Goal: Task Accomplishment & Management: Complete application form

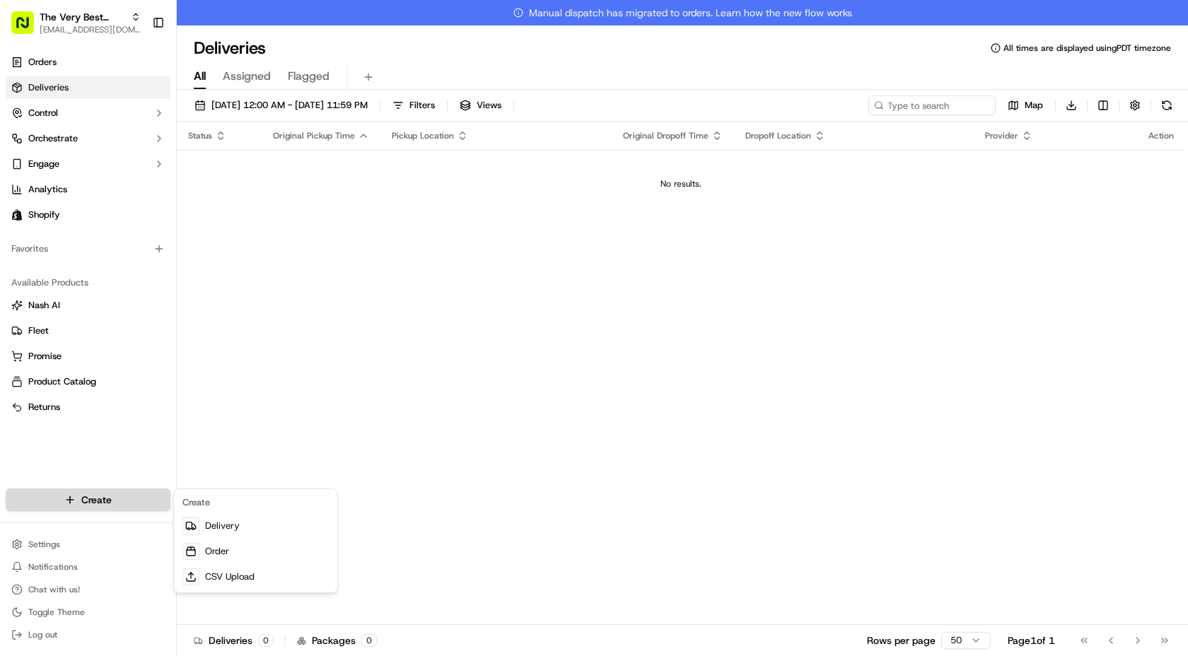
click at [86, 511] on html "The Very Best Cookie In The Whole Wide World [EMAIL_ADDRESS][DOMAIN_NAME] Toggl…" at bounding box center [594, 328] width 1188 height 656
click at [207, 528] on link "Delivery" at bounding box center [256, 525] width 158 height 25
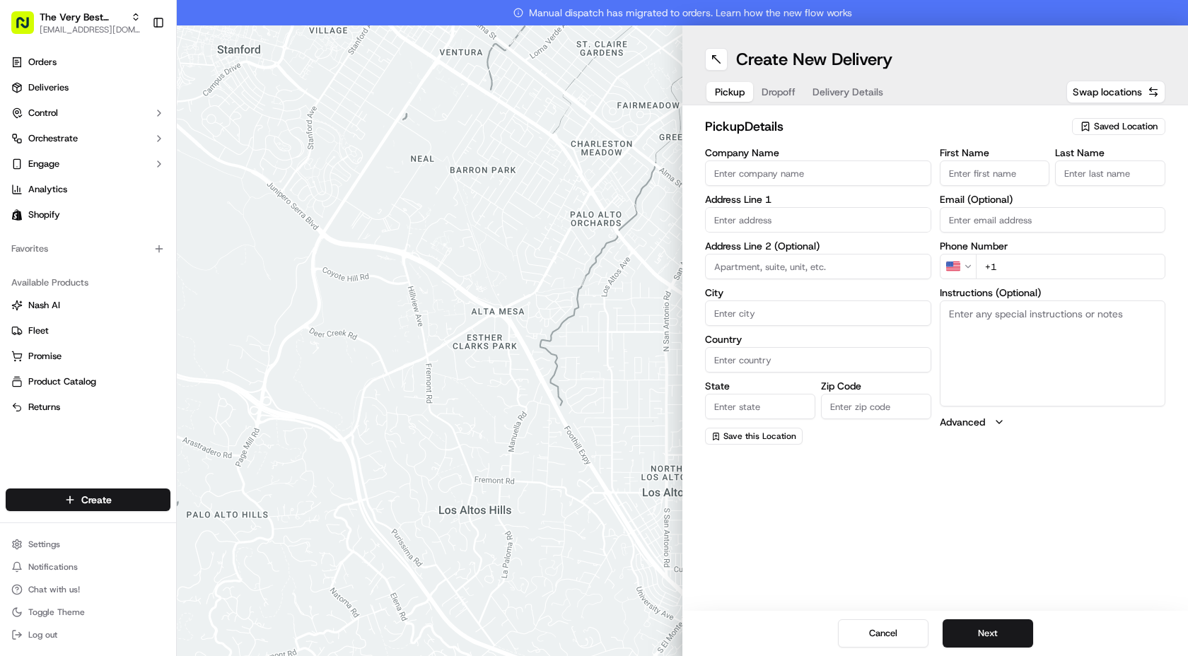
click at [1098, 132] on span "Saved Location" at bounding box center [1126, 126] width 64 height 13
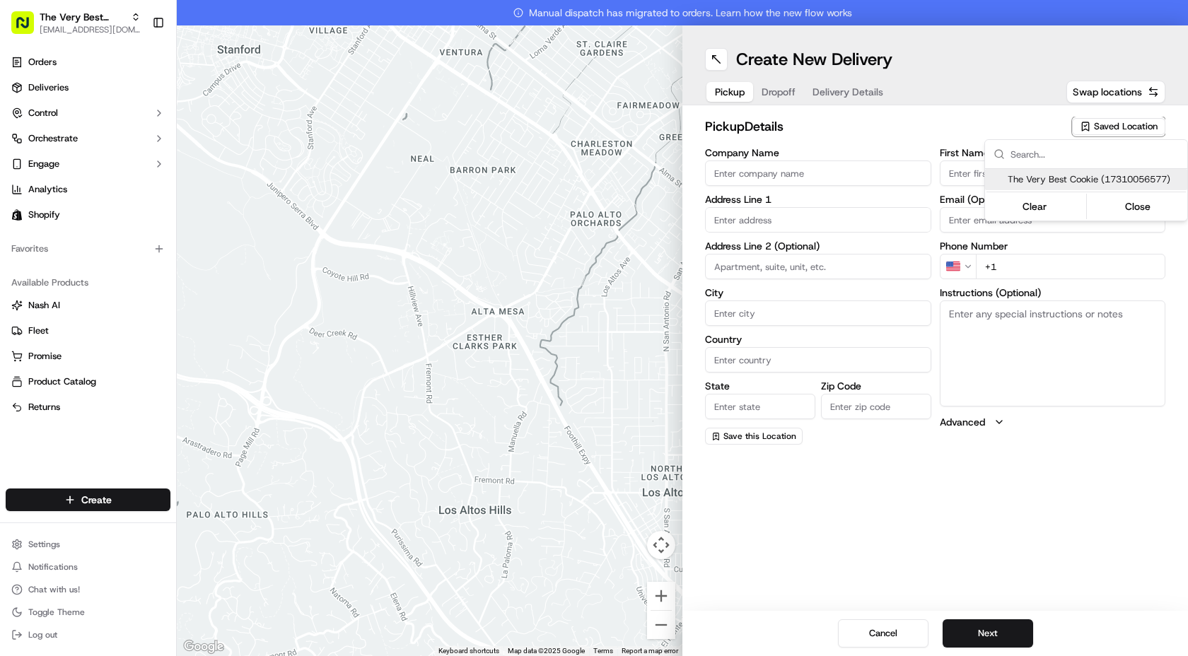
click at [1040, 174] on span "The Very Best Cookie (17310056577)" at bounding box center [1095, 179] width 174 height 13
type input "The Very Best Cookie"
type input "[STREET_ADDRESS][PERSON_NAME]"
type input "[GEOGRAPHIC_DATA]"
type input "US"
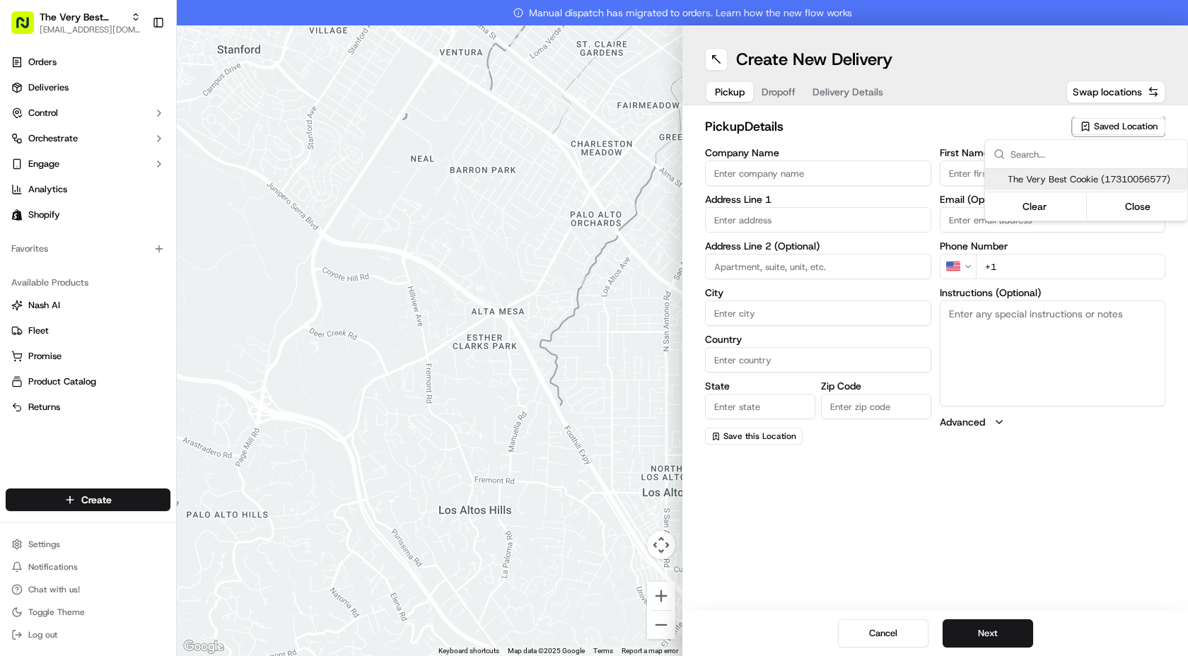
type input "CA"
type input "90034"
type input "Kirstyn"
type input "[PERSON_NAME]"
type input "[PHONE_NUMBER]"
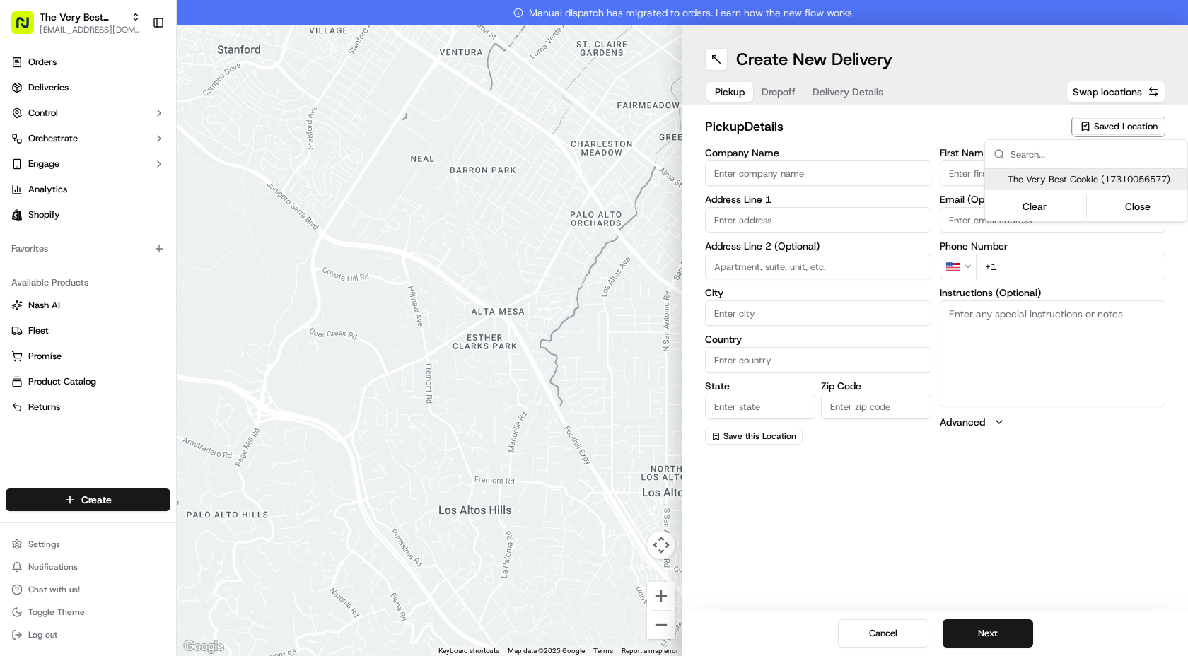
type textarea "Pickup at the front of the store, [STREET_ADDRESS][PERSON_NAME]"
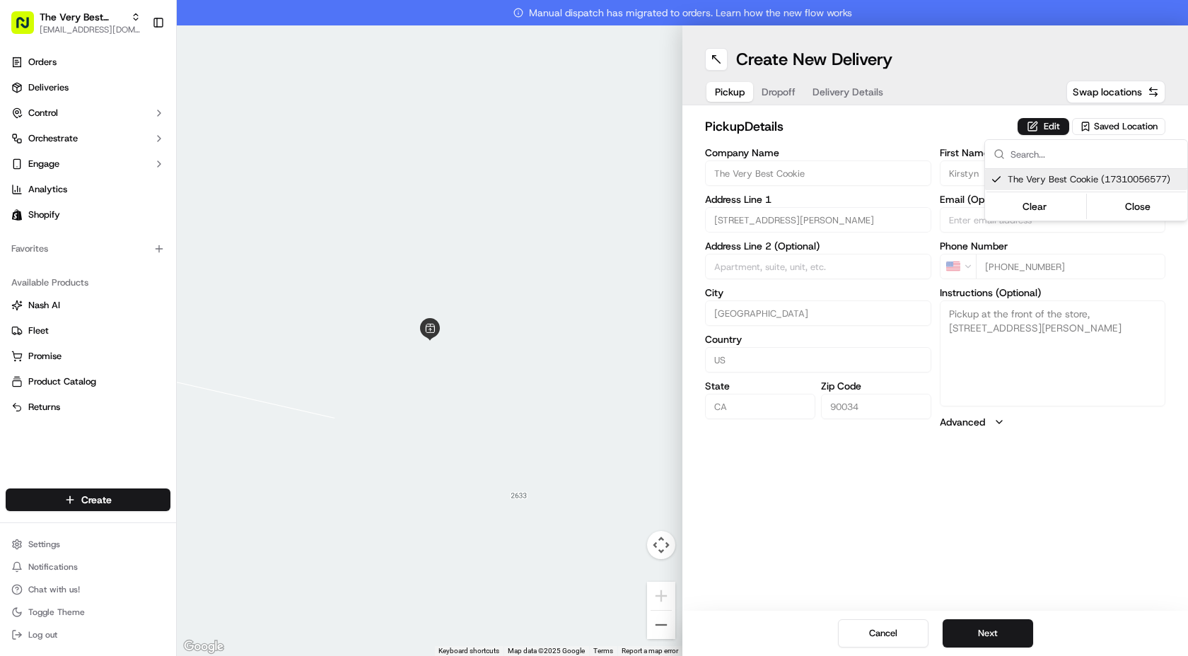
click at [988, 630] on html "The Very Best Cookie In The Whole Wide World [EMAIL_ADDRESS][DOMAIN_NAME] Toggl…" at bounding box center [594, 328] width 1188 height 656
click at [976, 633] on button "Next" at bounding box center [988, 634] width 91 height 28
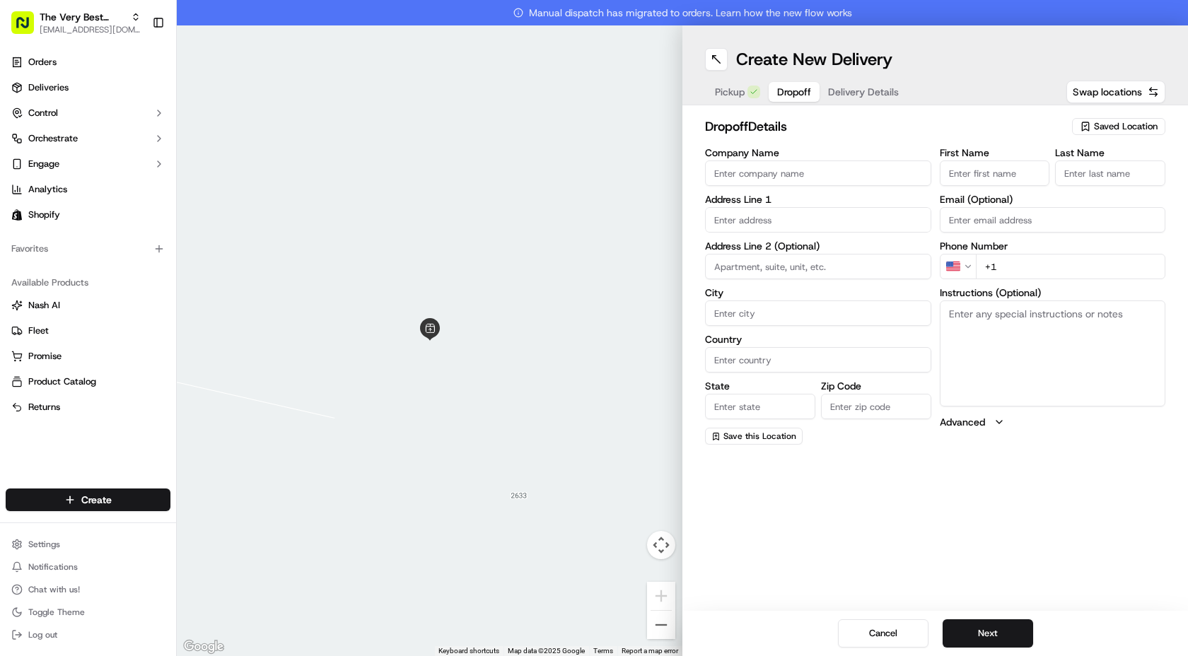
click at [1109, 127] on span "Saved Location" at bounding box center [1126, 126] width 64 height 13
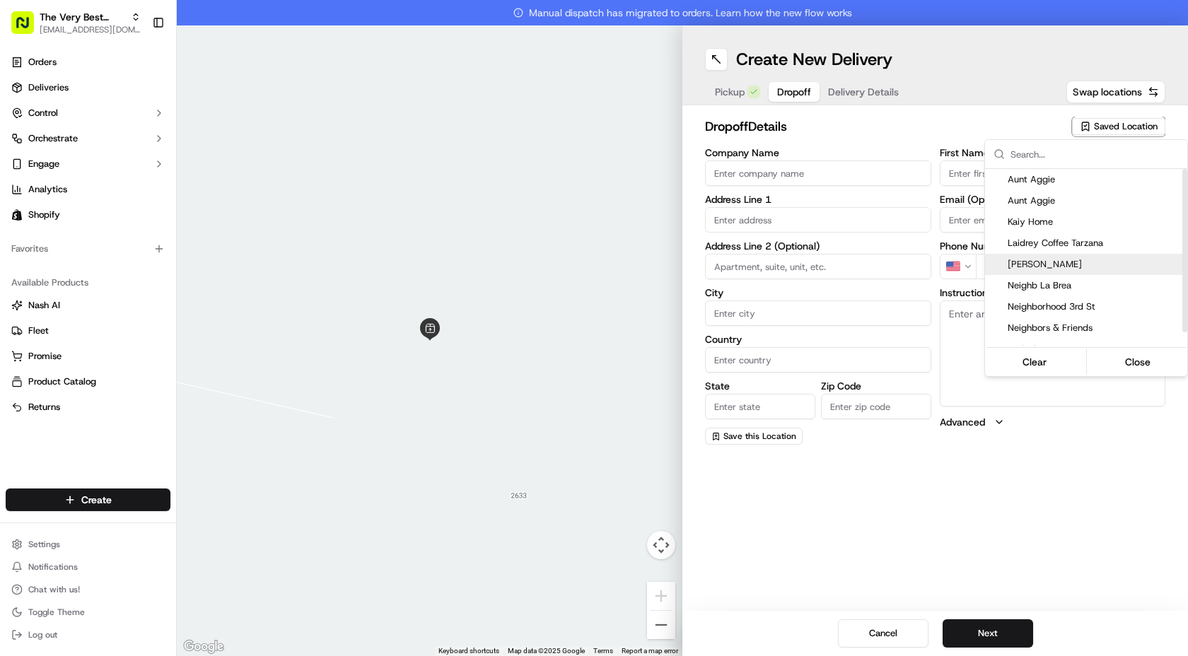
click at [1056, 266] on span "[PERSON_NAME]" at bounding box center [1095, 264] width 174 height 13
type input "[PERSON_NAME]"
type input "[STREET_ADDRESS]"
type input "[GEOGRAPHIC_DATA]"
type input "US"
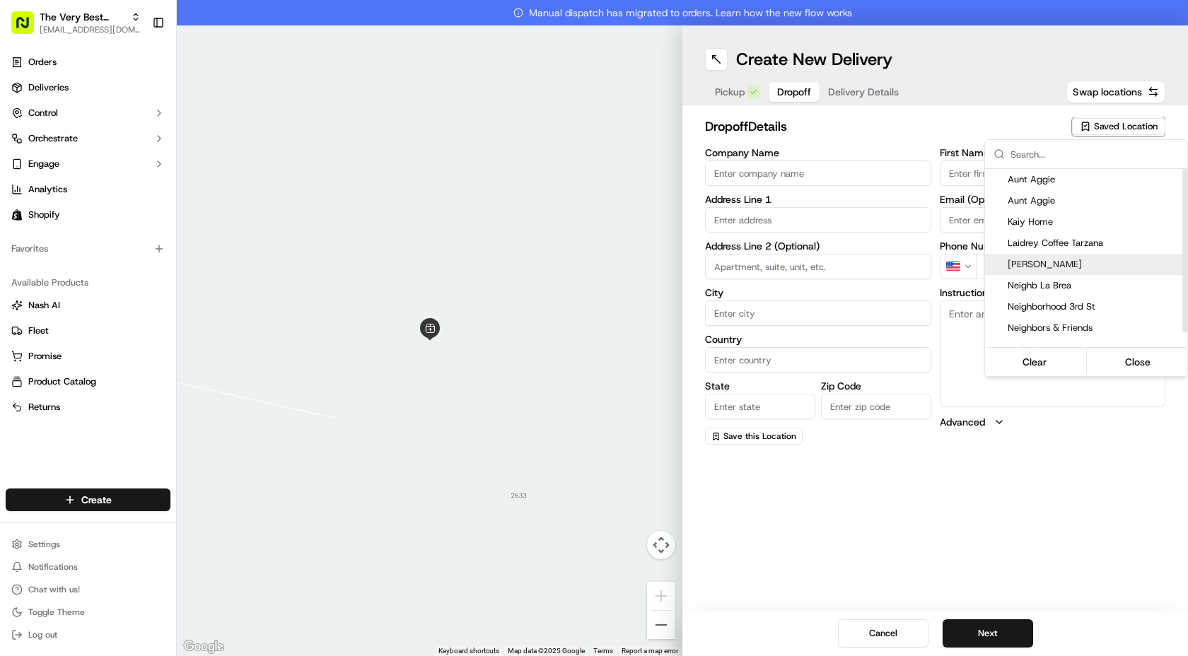
type input "CA"
type input "90291"
type input "Lauren"
type input "Semeniuta"
type input "[EMAIL_ADDRESS][DOMAIN_NAME]"
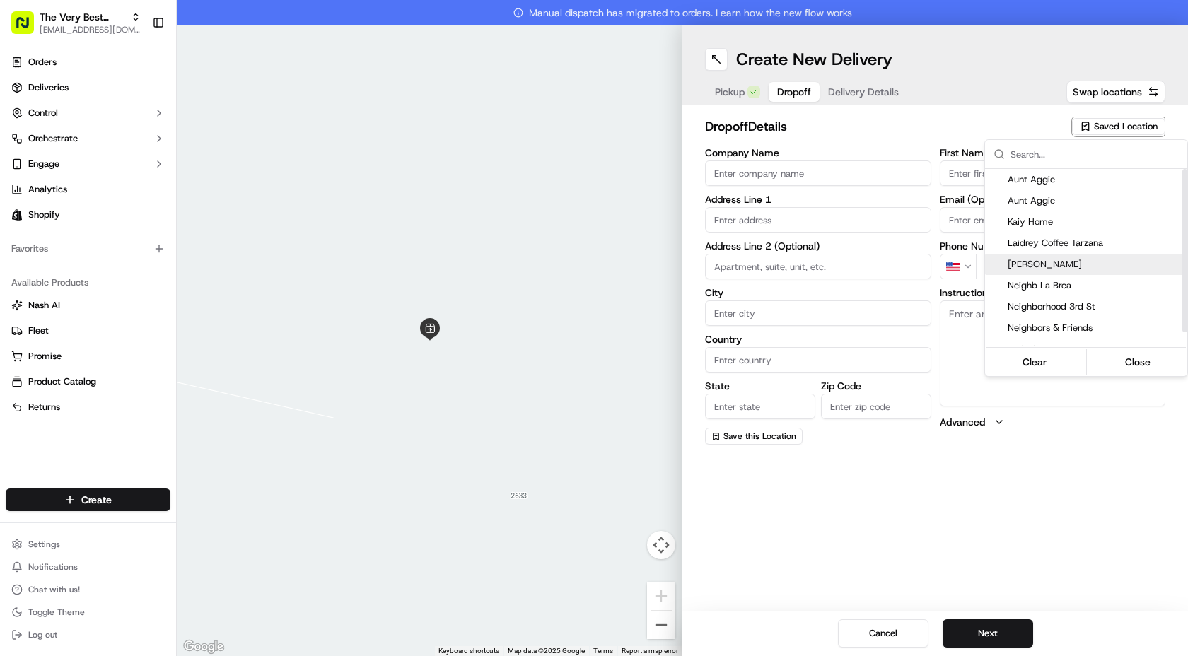
type input "[PHONE_NUMBER]"
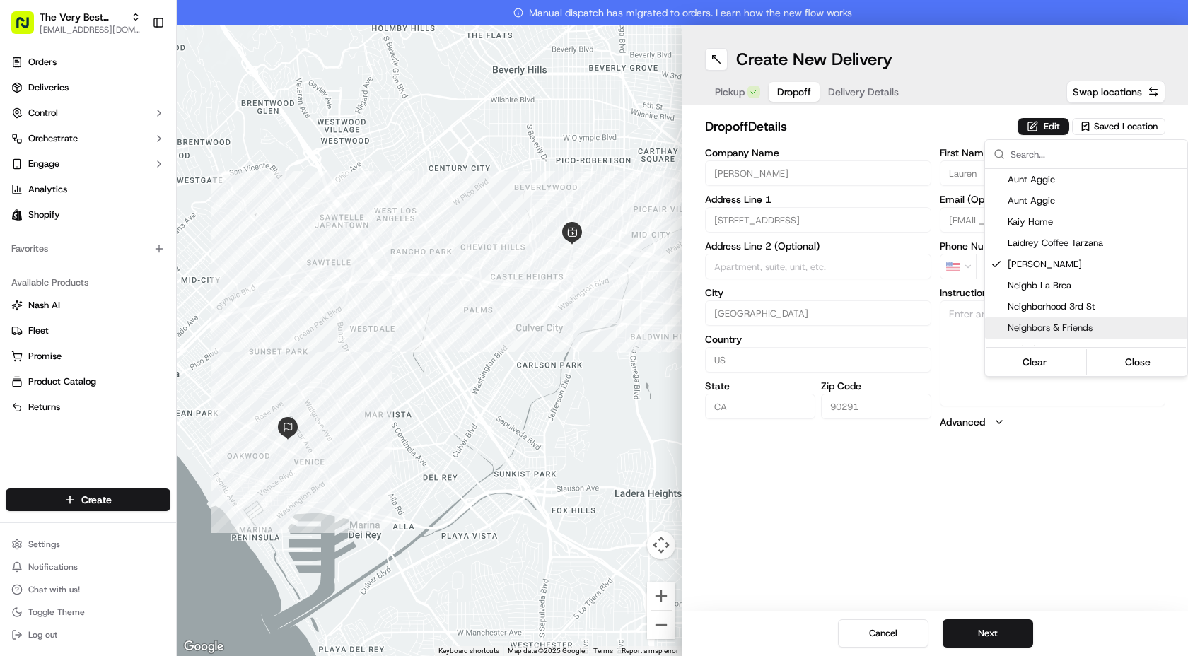
click at [1033, 513] on html "The Very Best Cookie In The Whole Wide World [EMAIL_ADDRESS][DOMAIN_NAME] Toggl…" at bounding box center [594, 328] width 1188 height 656
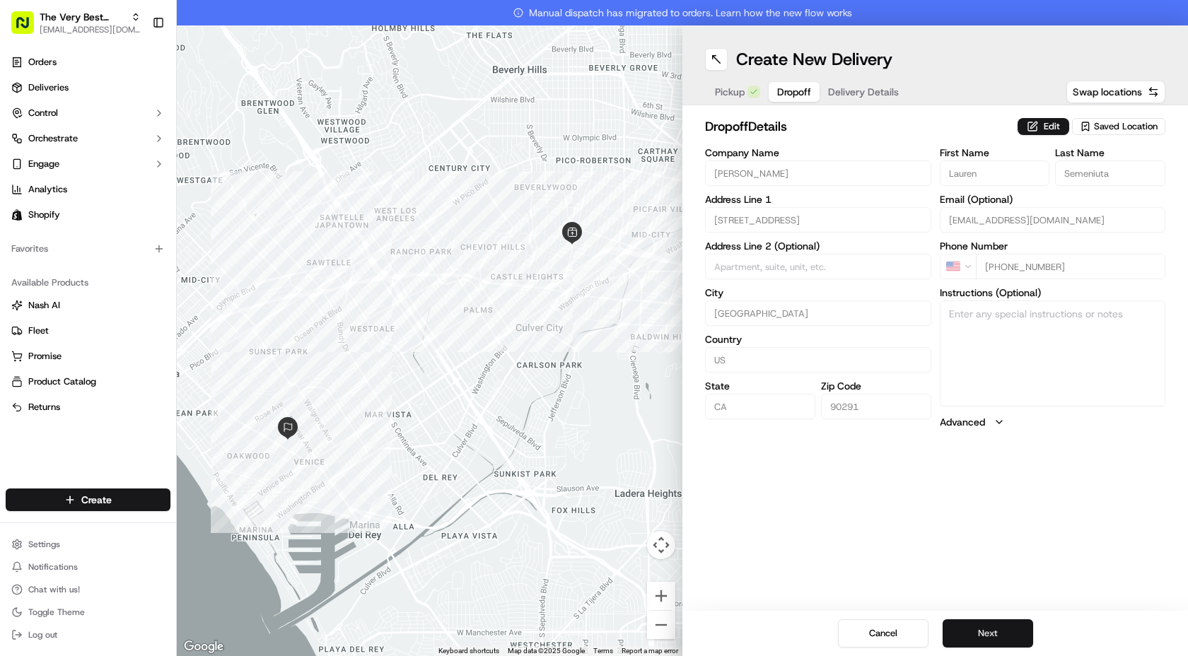
click at [994, 636] on button "Next" at bounding box center [988, 634] width 91 height 28
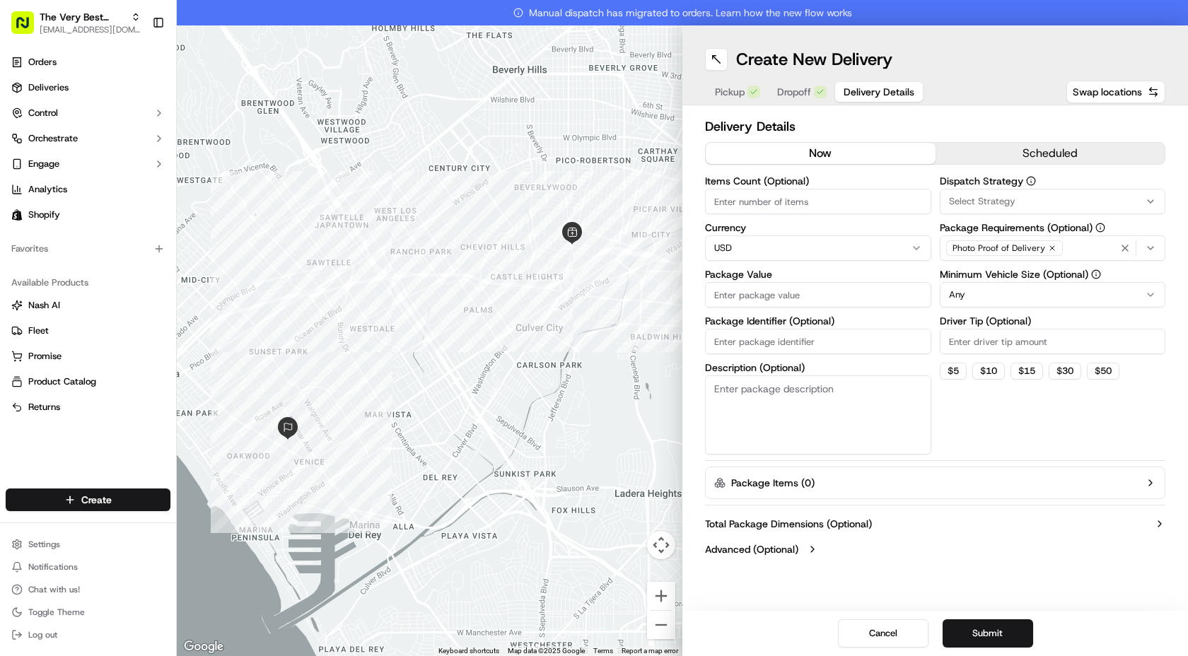
click at [730, 206] on input "Items Count (Optional)" at bounding box center [818, 201] width 226 height 25
type input "1"
click at [742, 294] on input "Package Value" at bounding box center [818, 294] width 226 height 25
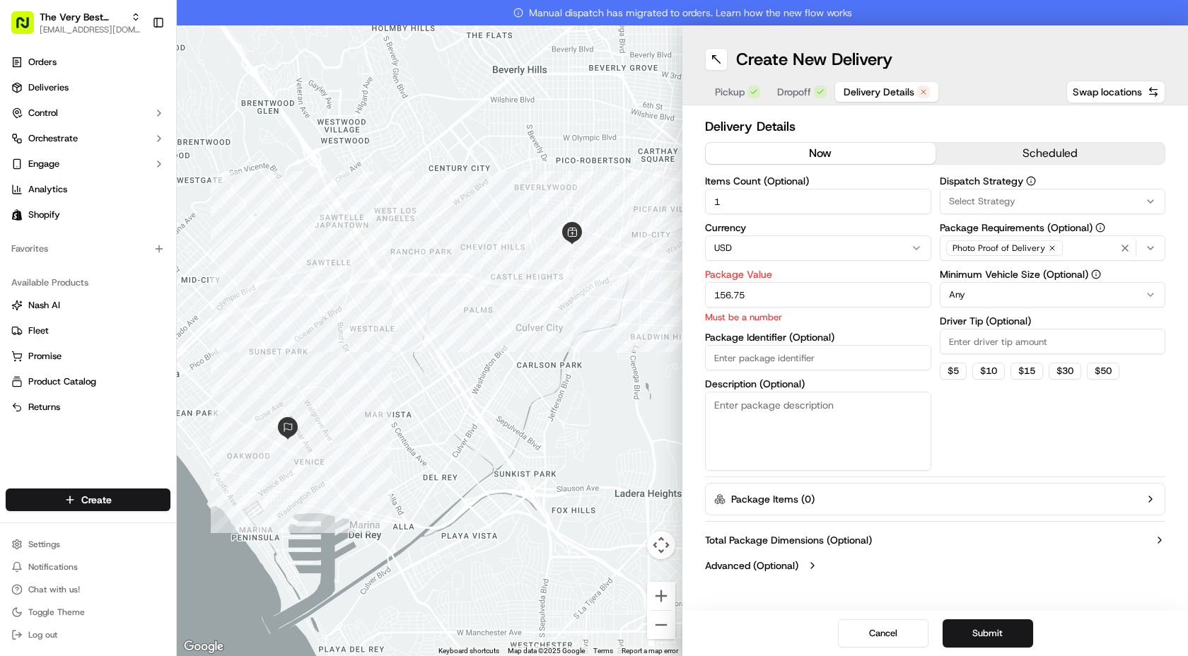
type input "156.75"
click at [749, 422] on textarea "Description (Optional)" at bounding box center [818, 431] width 226 height 79
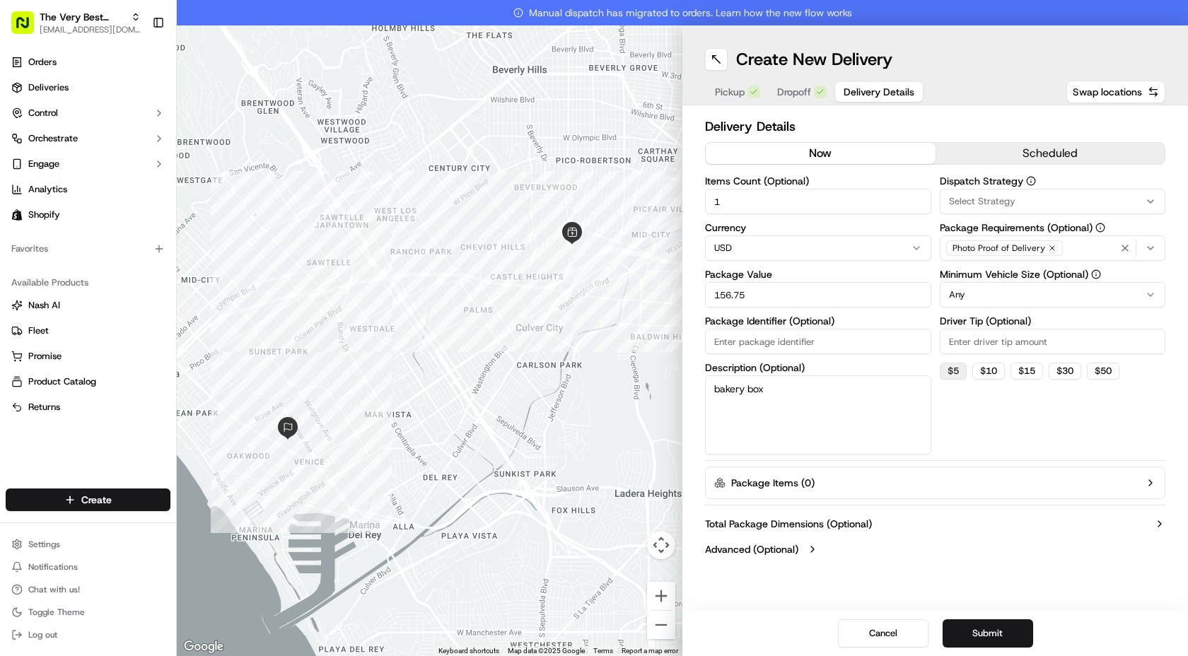
type textarea "bakery box"
click at [949, 373] on button "$ 5" at bounding box center [953, 371] width 27 height 17
type input "5"
click at [987, 633] on button "Submit" at bounding box center [988, 634] width 91 height 28
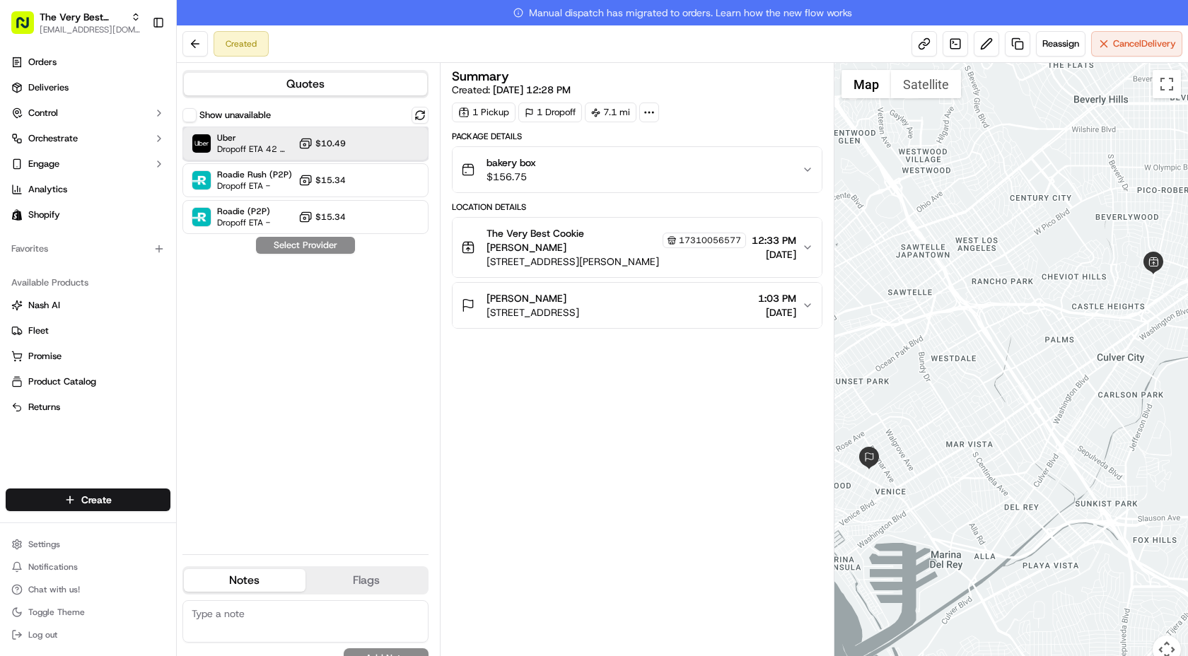
click at [258, 144] on span "Dropoff ETA 42 minutes" at bounding box center [255, 149] width 76 height 11
click at [299, 250] on button "Assign Provider" at bounding box center [305, 245] width 100 height 17
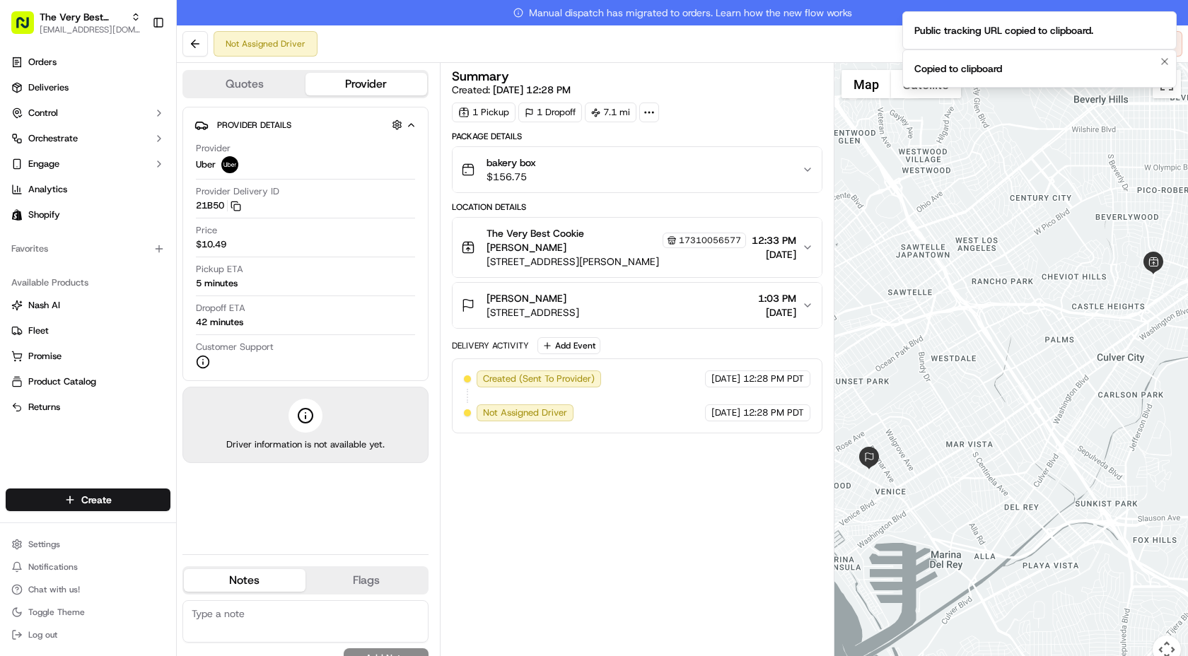
click at [939, 71] on div "Copied to clipboard" at bounding box center [959, 69] width 88 height 14
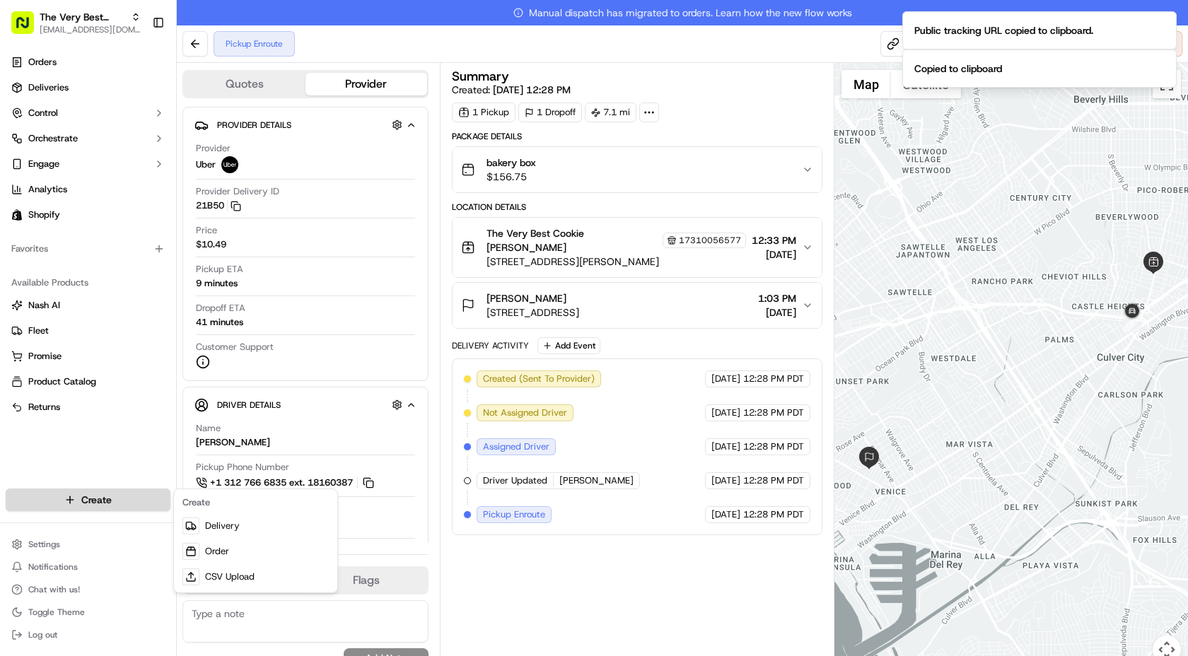
click at [73, 508] on html "The Very Best Cookie In The Whole Wide World [EMAIL_ADDRESS][DOMAIN_NAME] Toggl…" at bounding box center [594, 328] width 1188 height 656
click at [215, 525] on link "Delivery" at bounding box center [256, 525] width 158 height 25
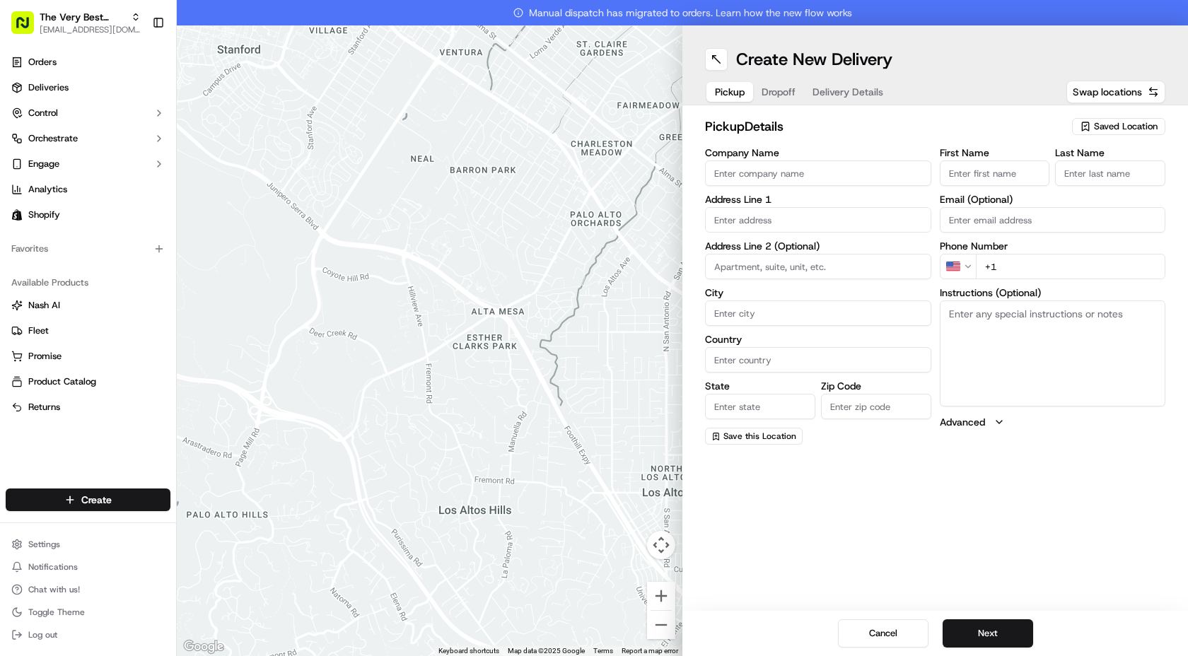
click at [1105, 124] on span "Saved Location" at bounding box center [1126, 126] width 64 height 13
click at [1096, 182] on span "The Very Best Cookie (17310056577)" at bounding box center [1095, 179] width 174 height 13
type input "The Very Best Cookie"
type input "[STREET_ADDRESS][PERSON_NAME]"
type input "[GEOGRAPHIC_DATA]"
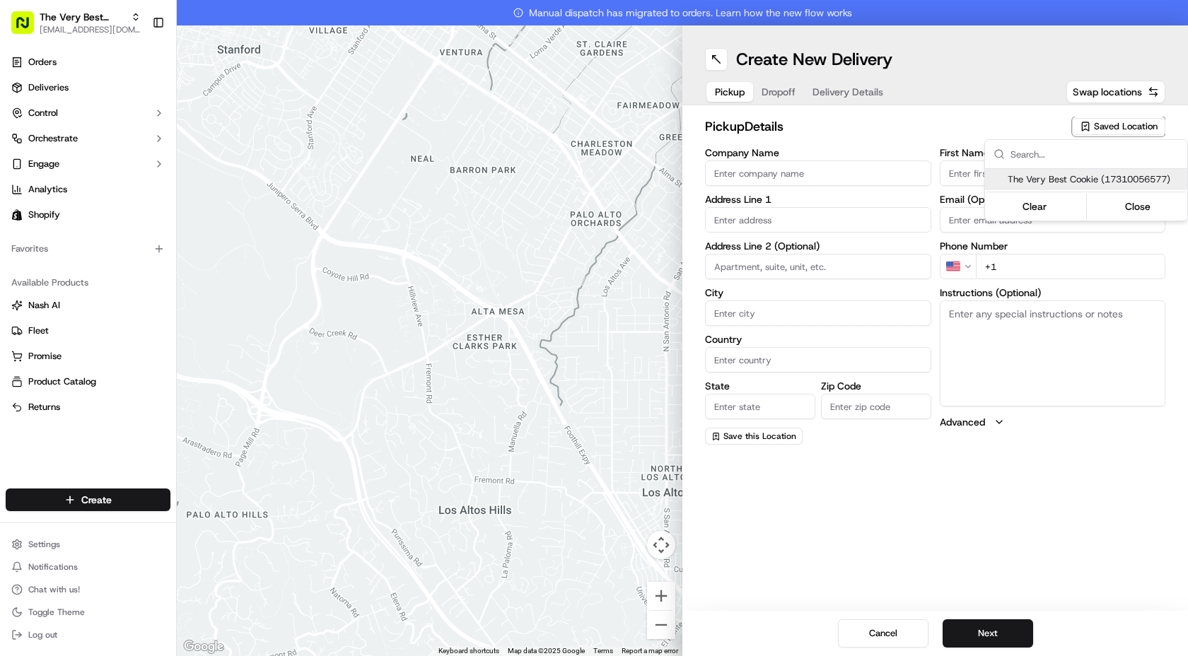
type input "US"
type input "CA"
type input "90034"
type input "Kirstyn"
type input "[PERSON_NAME]"
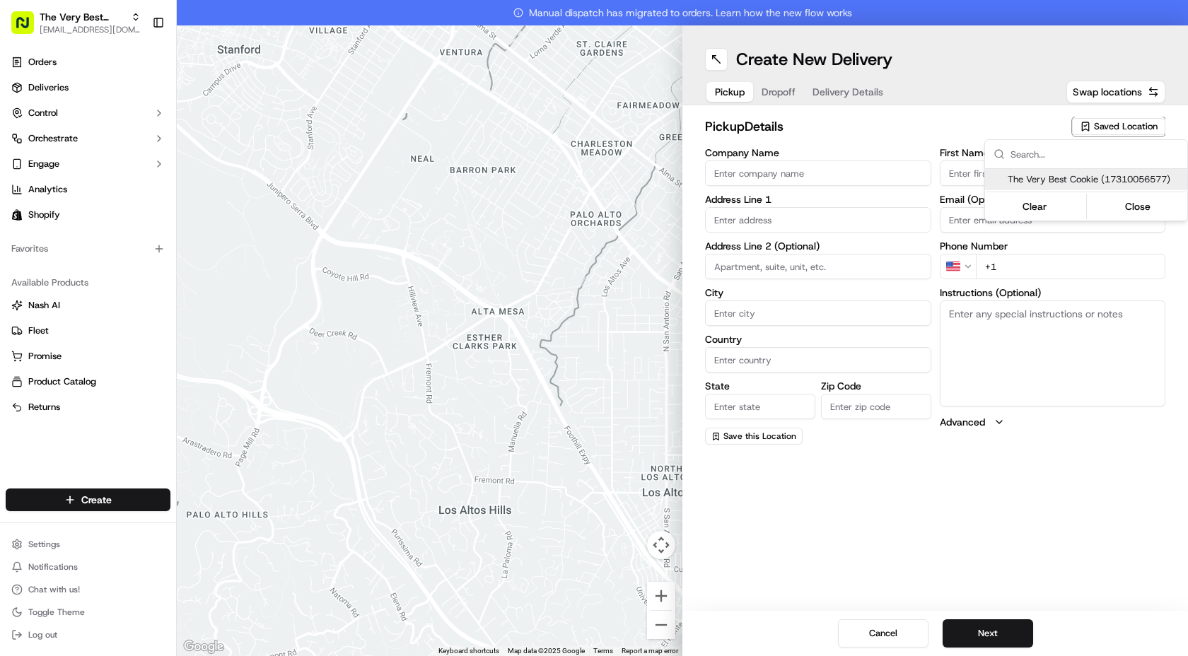
type input "[PHONE_NUMBER]"
type textarea "Pickup at the front of the store, [STREET_ADDRESS][PERSON_NAME]"
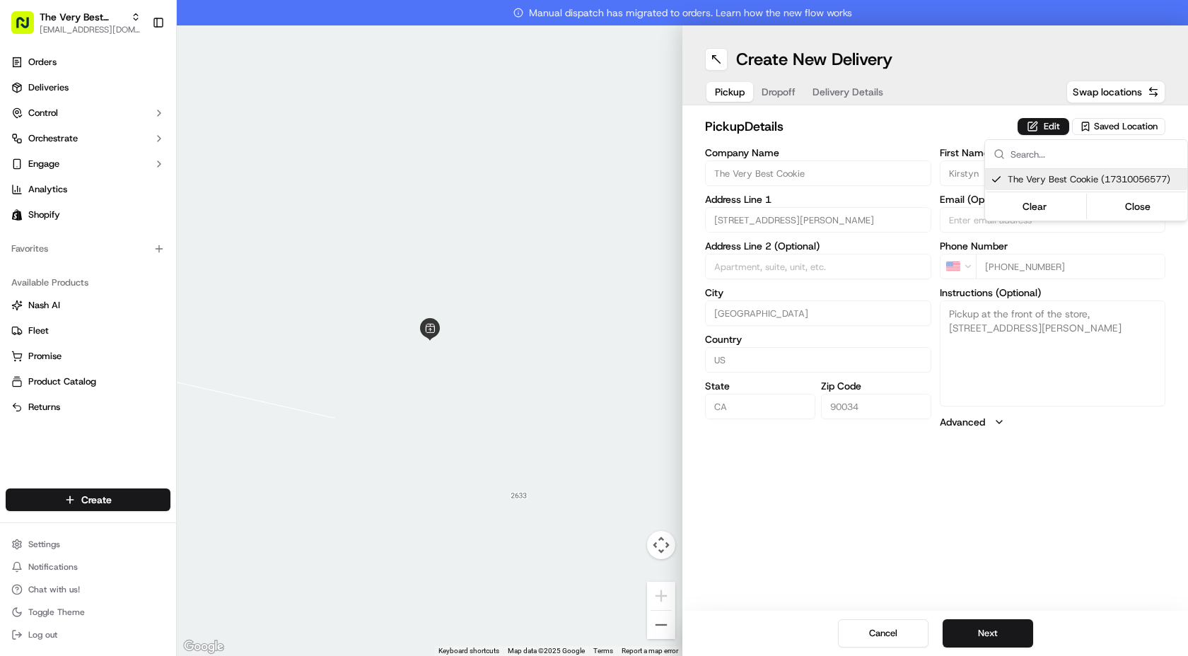
click at [972, 632] on html "The Very Best Cookie In The Whole Wide World [EMAIL_ADDRESS][DOMAIN_NAME] Toggl…" at bounding box center [594, 328] width 1188 height 656
click at [986, 629] on button "Next" at bounding box center [988, 634] width 91 height 28
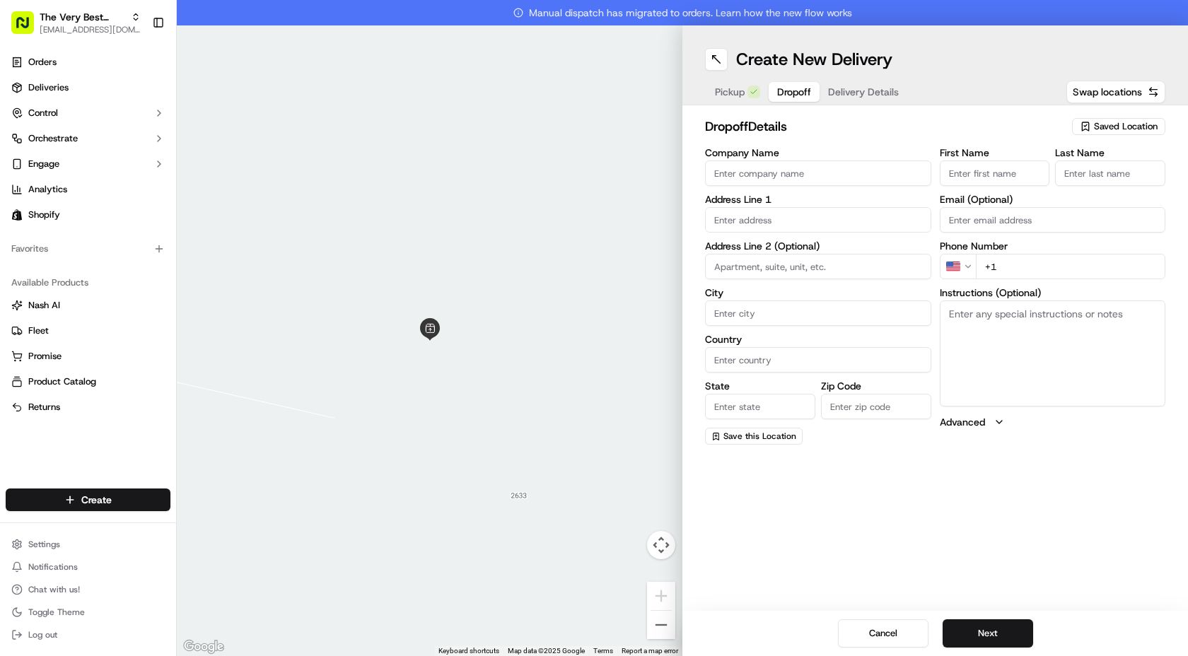
click at [1002, 178] on input "First Name" at bounding box center [995, 173] width 110 height 25
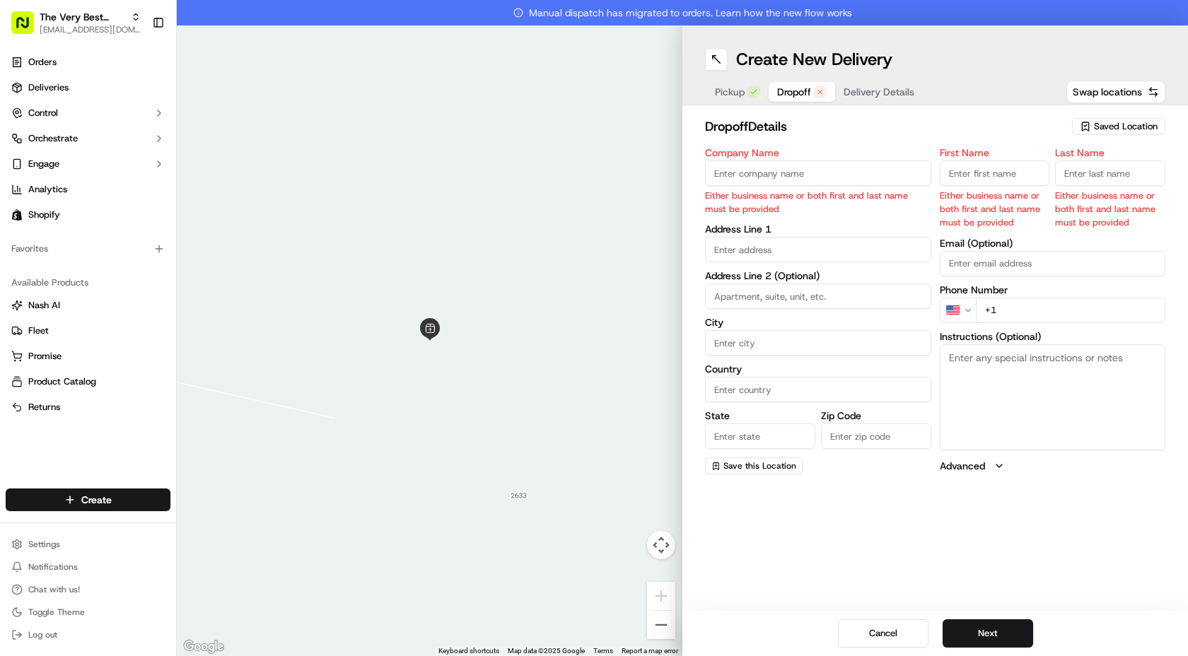
click at [995, 178] on input "First Name" at bounding box center [995, 173] width 110 height 25
type input "o"
type input "[PERSON_NAME]"
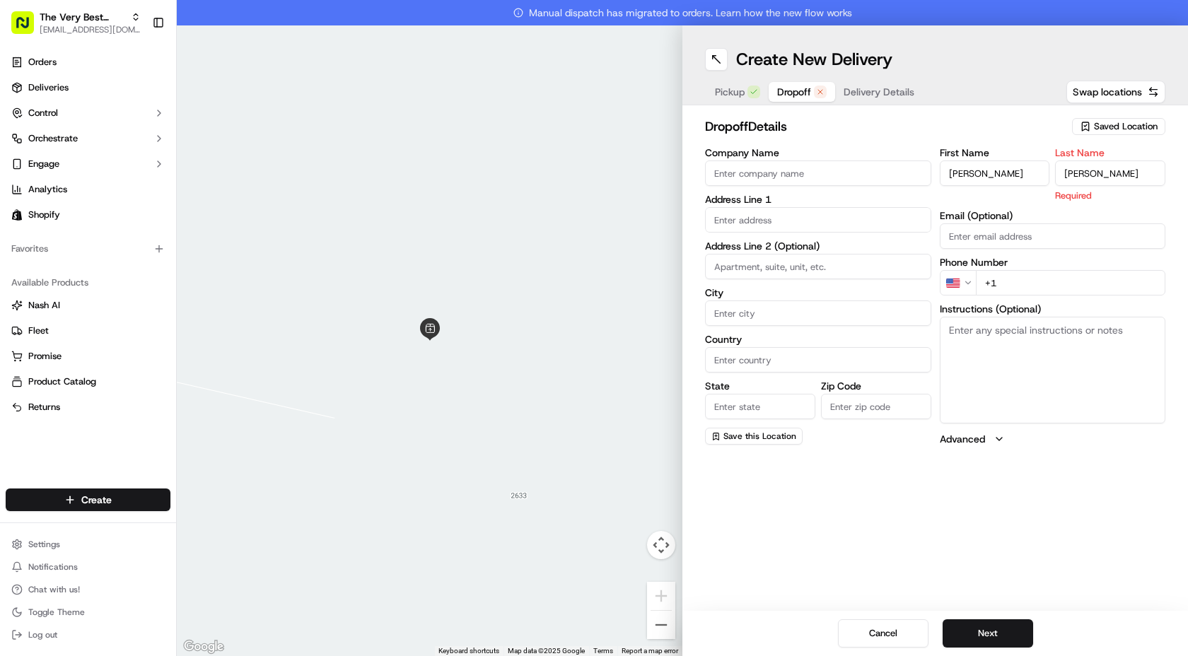
type input "[PERSON_NAME]"
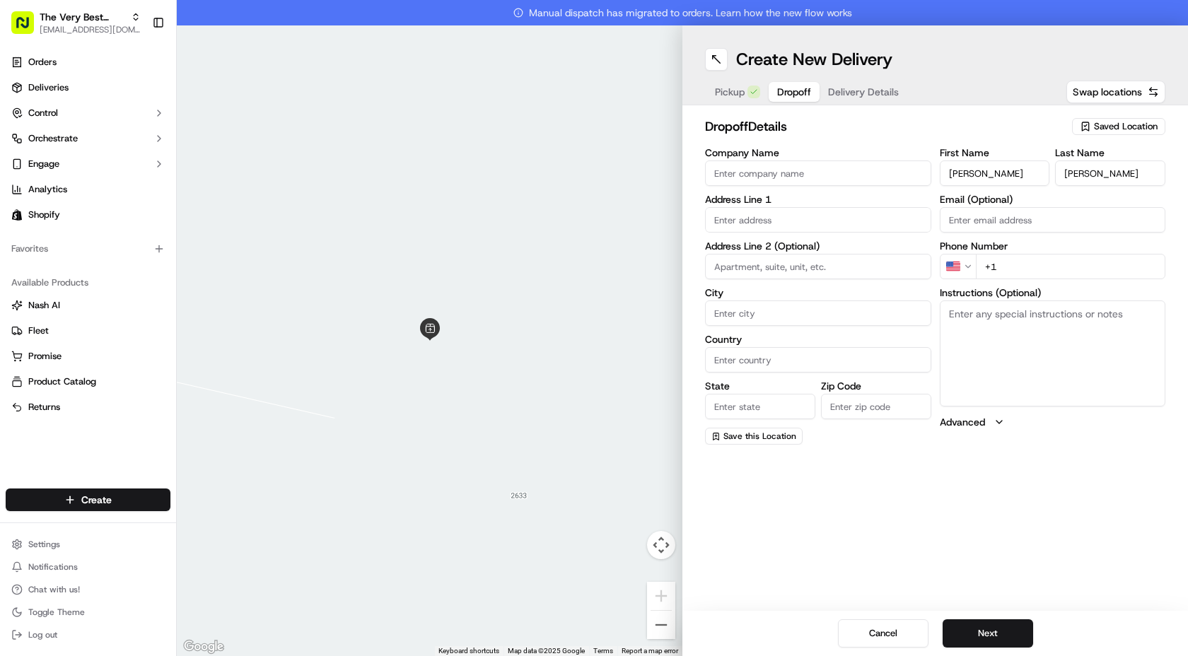
click at [839, 234] on div "Company Name Address Line 1 Address Line 2 (Optional) City Country State Zip Co…" at bounding box center [818, 296] width 226 height 297
click at [835, 224] on input "text" at bounding box center [818, 219] width 226 height 25
paste input "[STREET_ADDRESS]"
click at [828, 255] on div "[STREET_ADDRESS]" at bounding box center [818, 249] width 219 height 21
type input "[STREET_ADDRESS]"
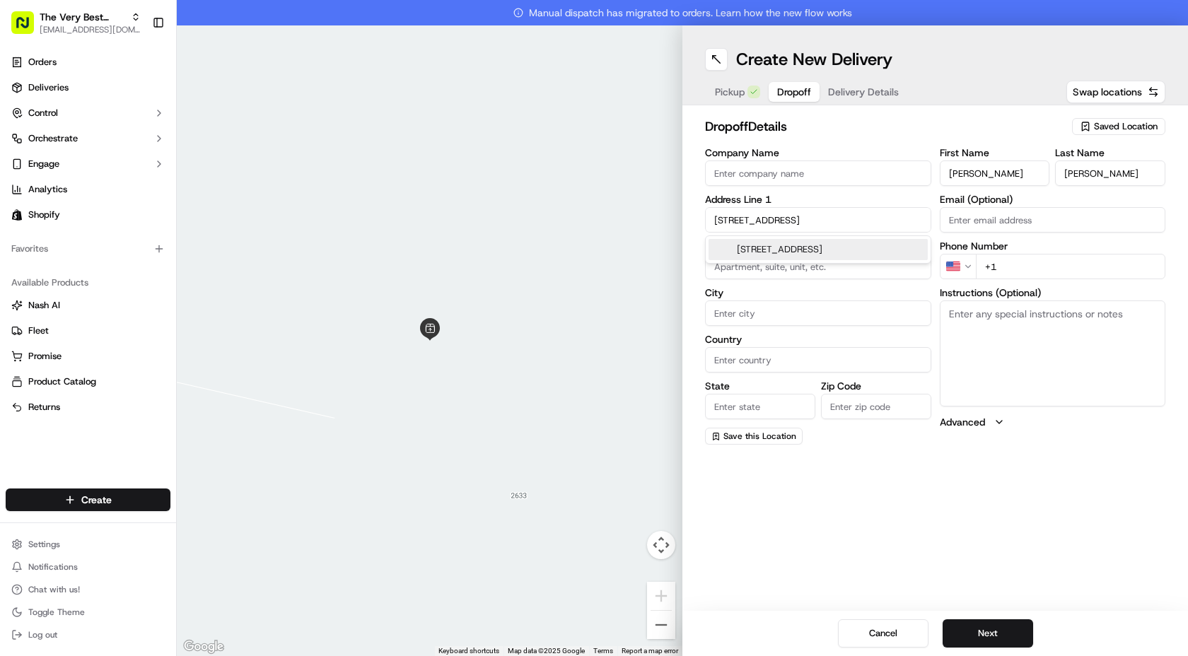
type input "2100"
type input "[GEOGRAPHIC_DATA]"
type input "CA"
type input "90067"
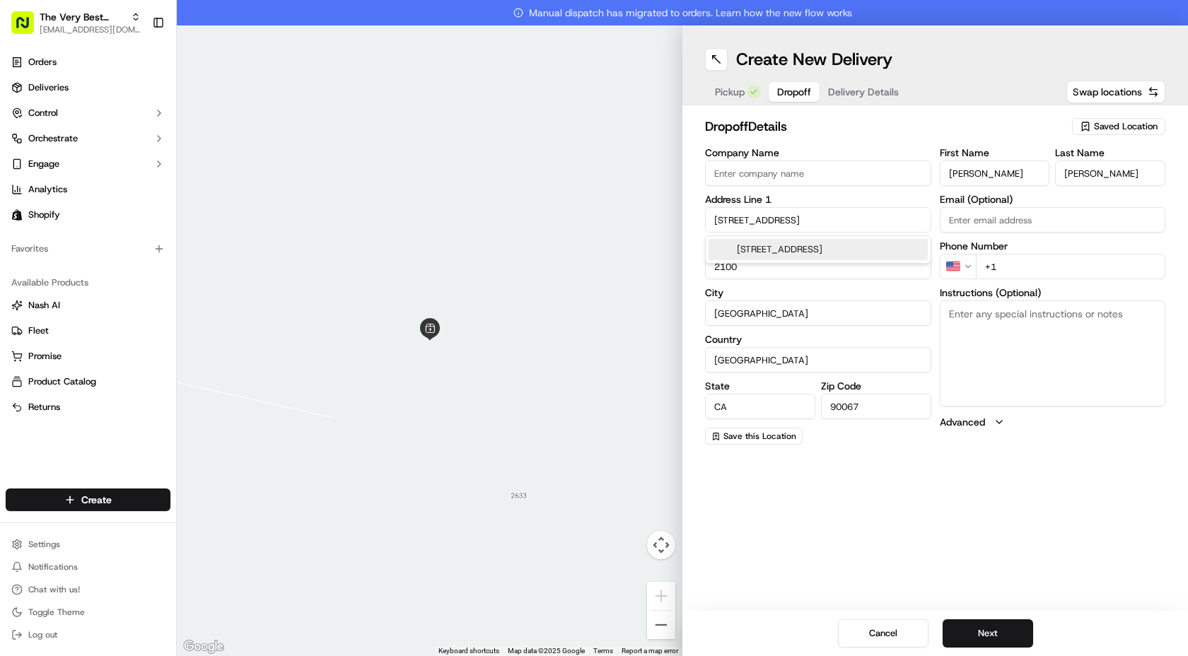
type input "1888 [GEOGRAPHIC_DATA]"
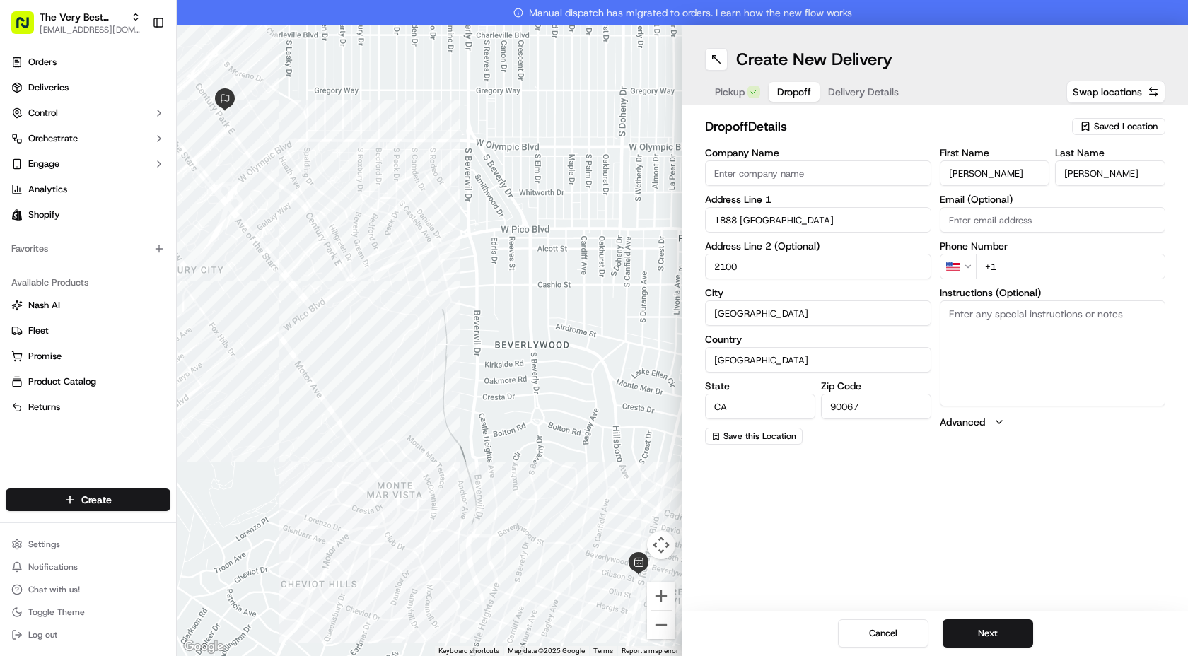
click at [1026, 346] on textarea "Instructions (Optional)" at bounding box center [1053, 354] width 226 height 106
paste textarea "See lobby Security, they will notify us of delivery"
type textarea "See lobby Security, they will notify us of delivery"
click at [1005, 222] on input "Email (Optional)" at bounding box center [1053, 219] width 226 height 25
click at [1035, 265] on input "+1" at bounding box center [1071, 266] width 190 height 25
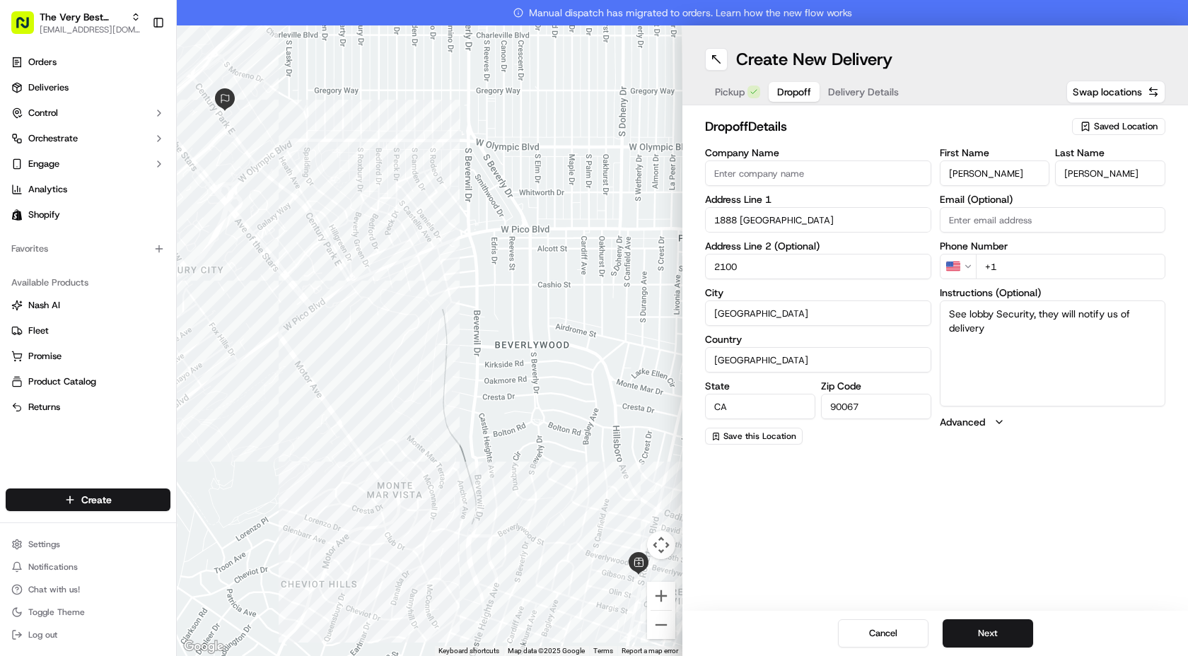
paste input "[PHONE_NUMBER]"
type input "[PHONE_NUMBER]"
click at [1052, 335] on textarea "See lobby Security, they will notify us of delivery" at bounding box center [1053, 354] width 226 height 106
click at [975, 633] on button "Next" at bounding box center [988, 634] width 91 height 28
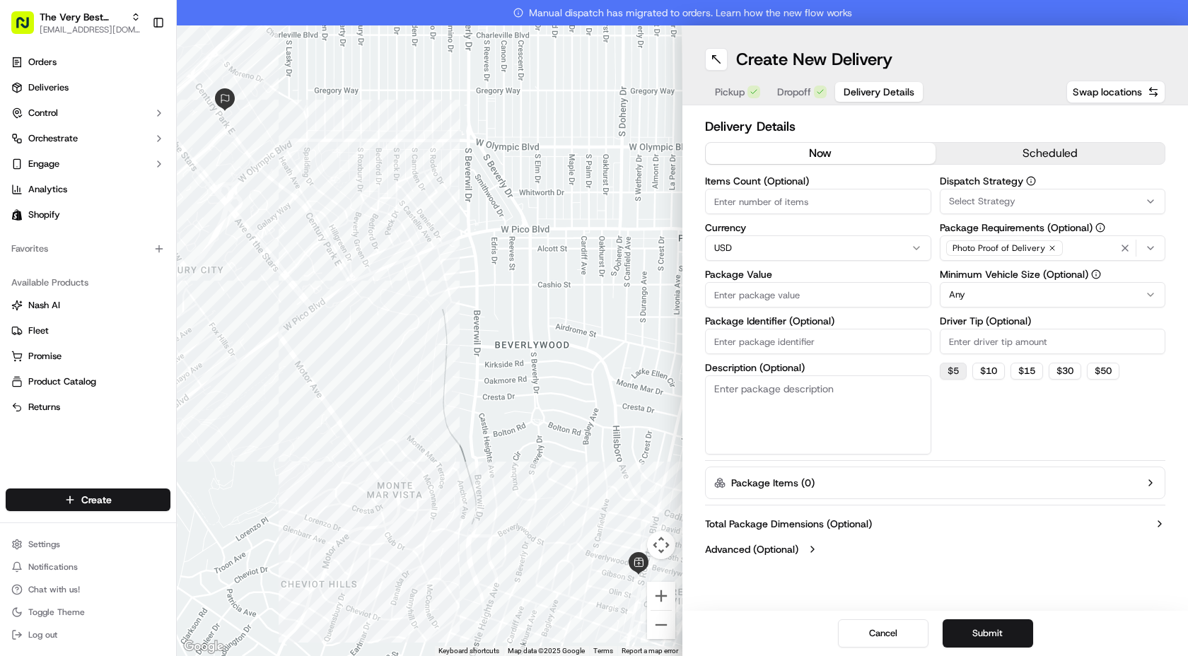
click at [959, 378] on button "$ 5" at bounding box center [953, 371] width 27 height 17
type input "5"
click at [731, 286] on input "Package Value" at bounding box center [818, 294] width 226 height 25
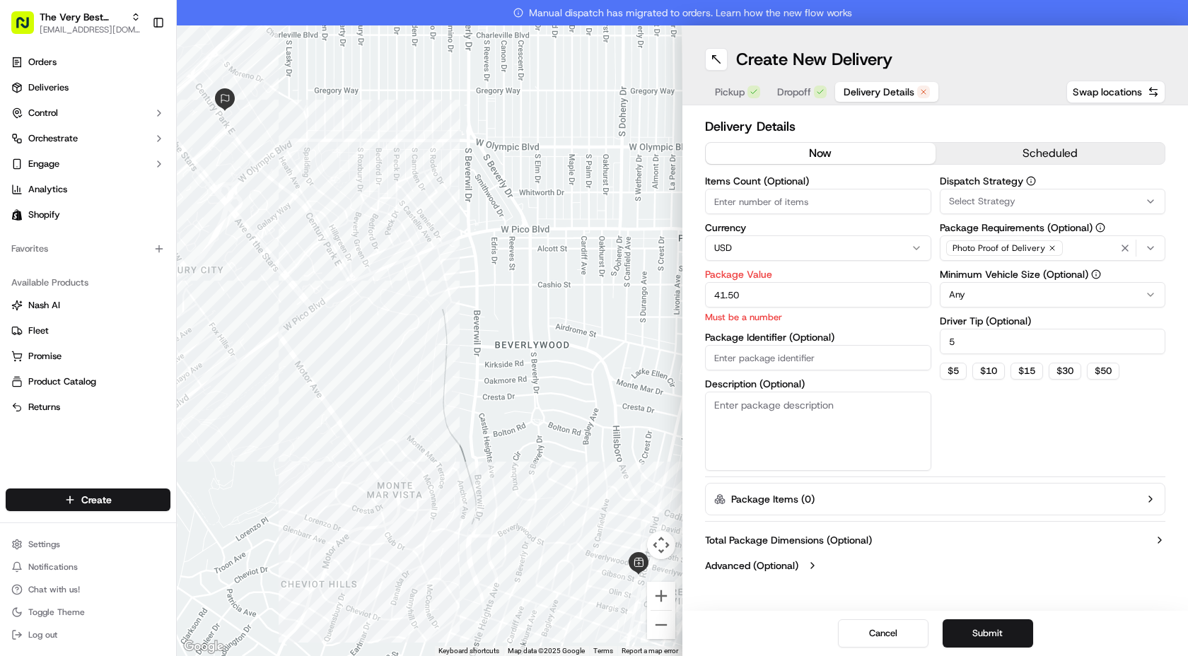
type input "41.50"
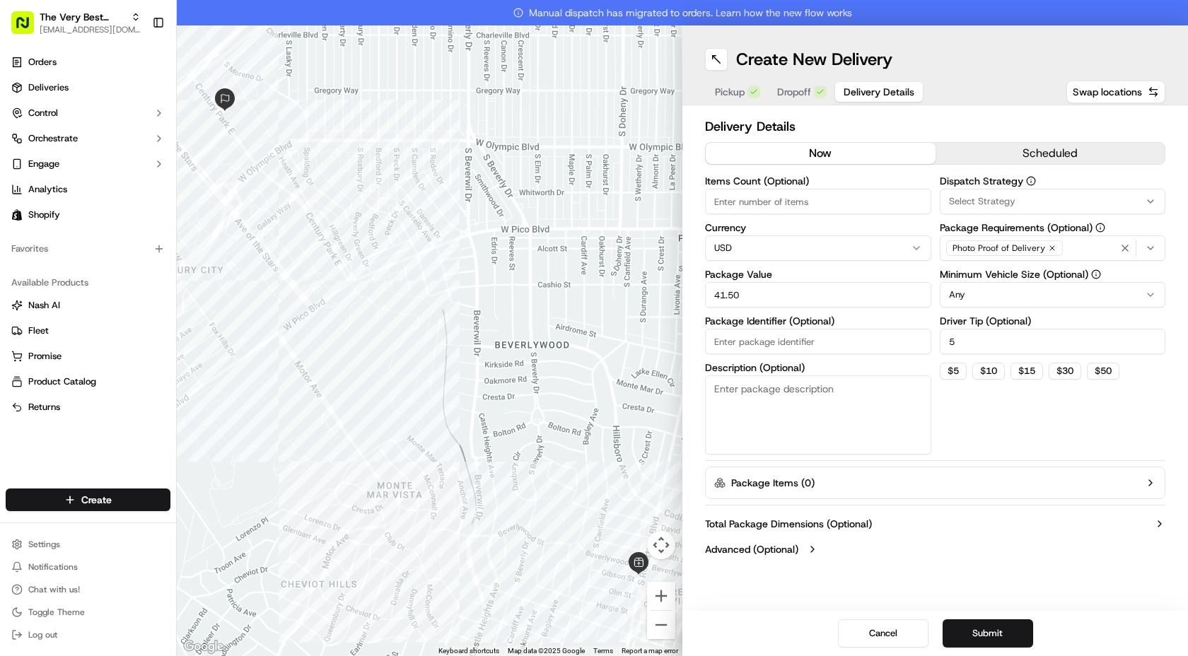
click at [820, 200] on input "Items Count (Optional)" at bounding box center [818, 201] width 226 height 25
type input "1"
click at [998, 425] on div "Dispatch Strategy Select Strategy Package Requirements (Optional) Photo Proof o…" at bounding box center [1053, 315] width 226 height 279
click at [1149, 248] on icon "button" at bounding box center [1151, 248] width 6 height 3
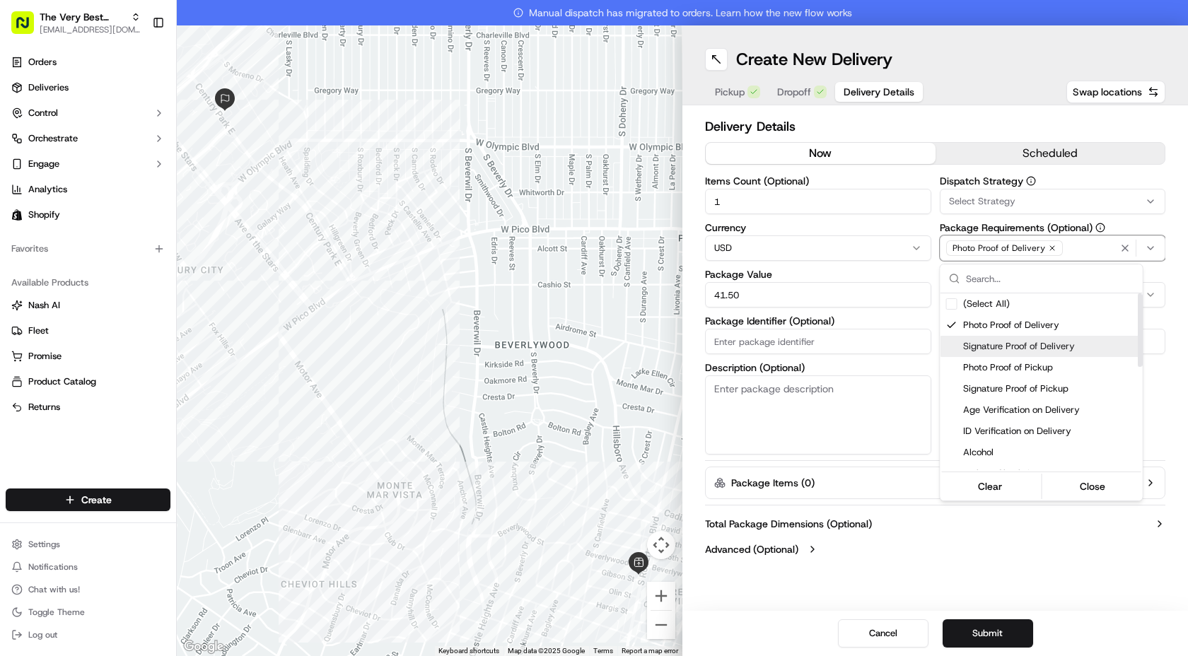
click at [1009, 342] on span "Signature Proof of Delivery" at bounding box center [1050, 346] width 174 height 13
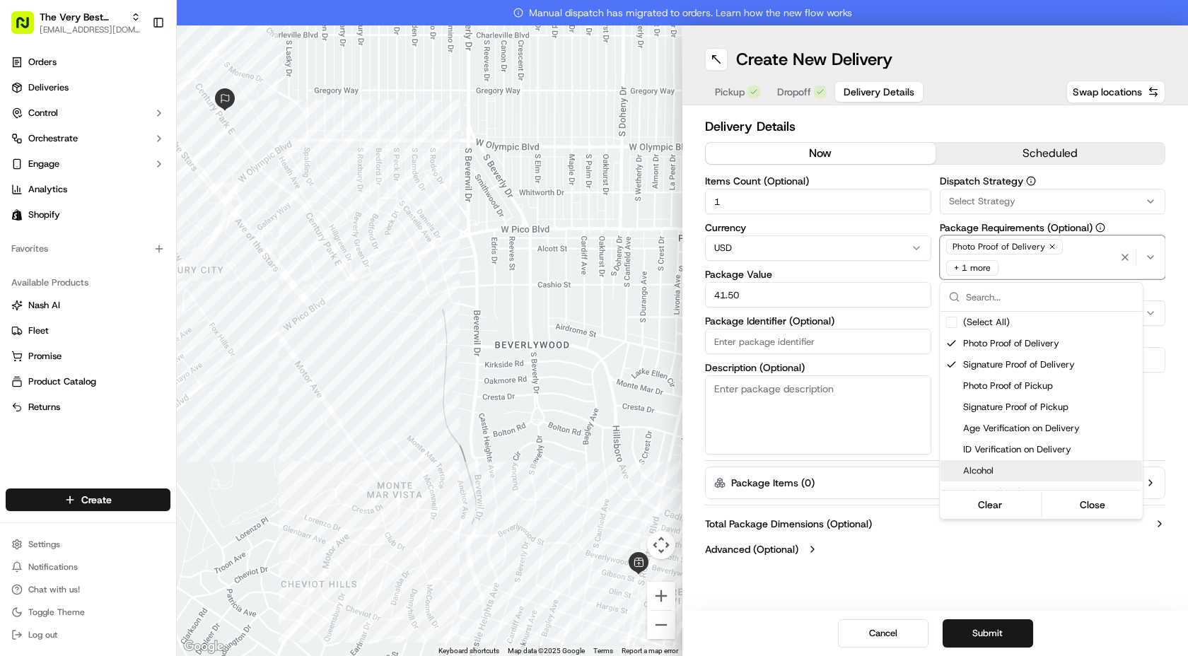
click at [980, 632] on html "The Very Best Cookie In The Whole Wide World [EMAIL_ADDRESS][DOMAIN_NAME] Toggl…" at bounding box center [594, 328] width 1188 height 656
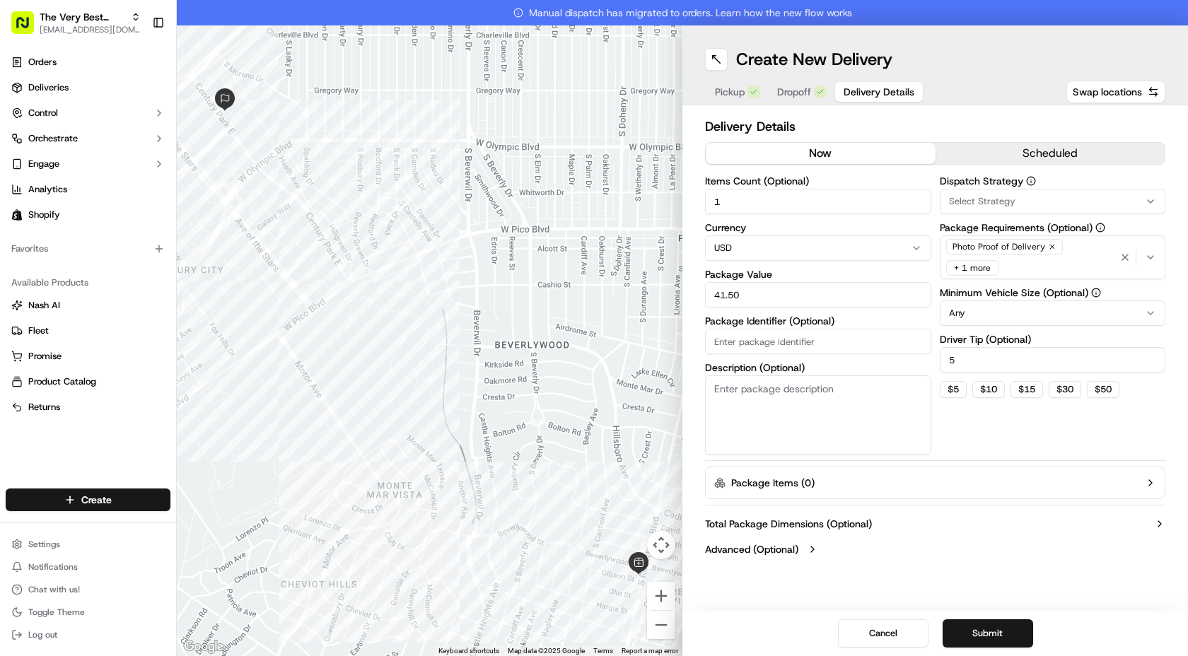
click at [980, 632] on button "Submit" at bounding box center [988, 634] width 91 height 28
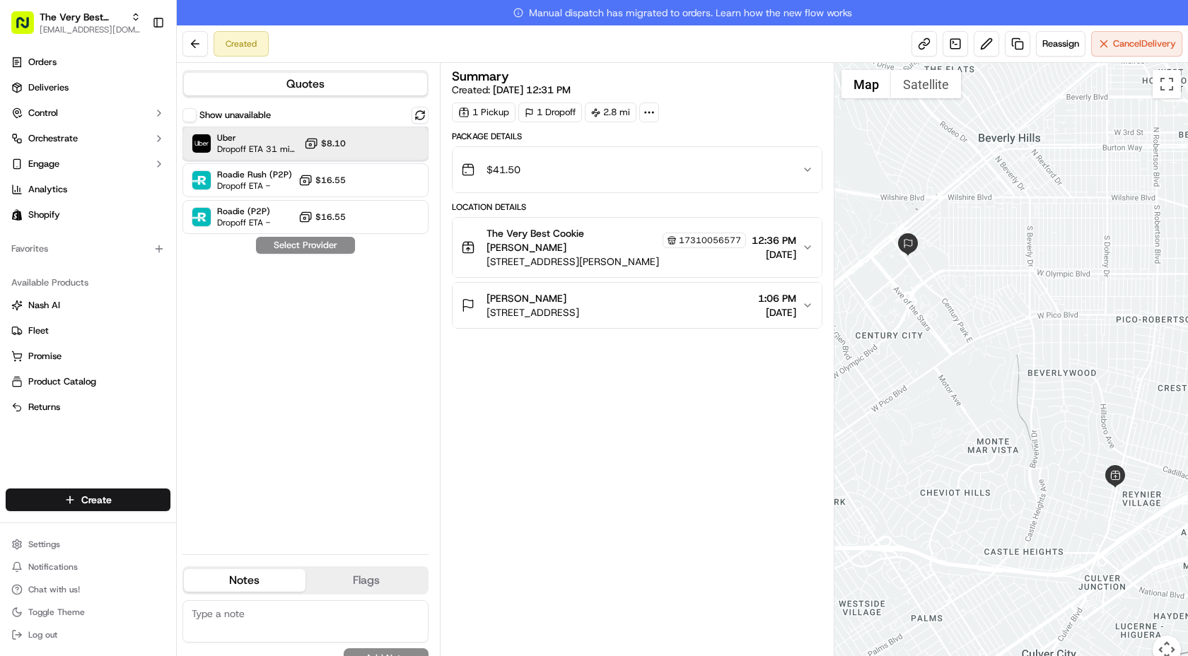
click at [364, 130] on div "Uber Dropoff ETA 31 minutes $8.10" at bounding box center [305, 144] width 246 height 34
click at [306, 250] on button "Assign Provider" at bounding box center [305, 245] width 100 height 17
